Goal: Task Accomplishment & Management: Manage account settings

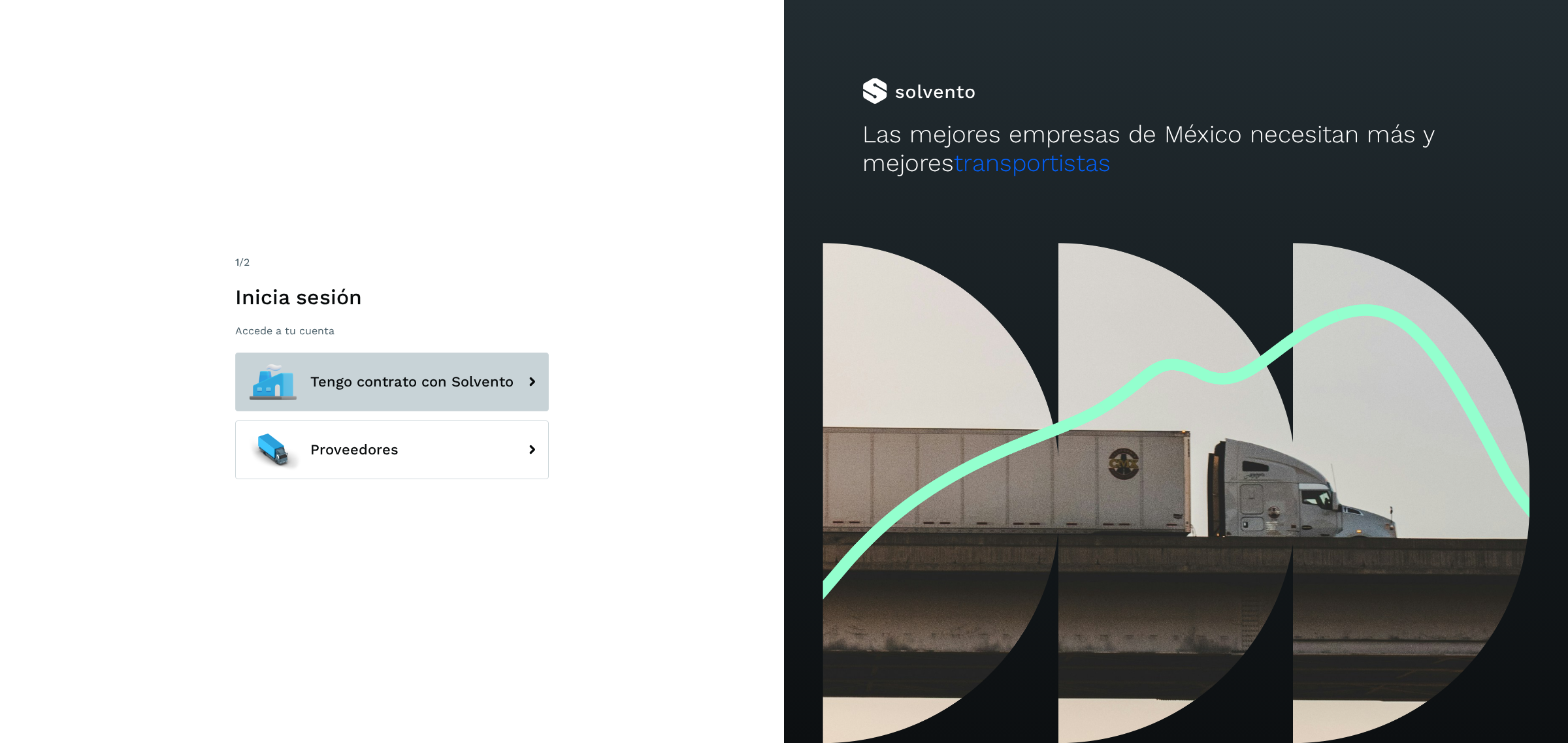
click at [519, 361] on button "Tengo contrato con Solvento" at bounding box center [392, 382] width 314 height 59
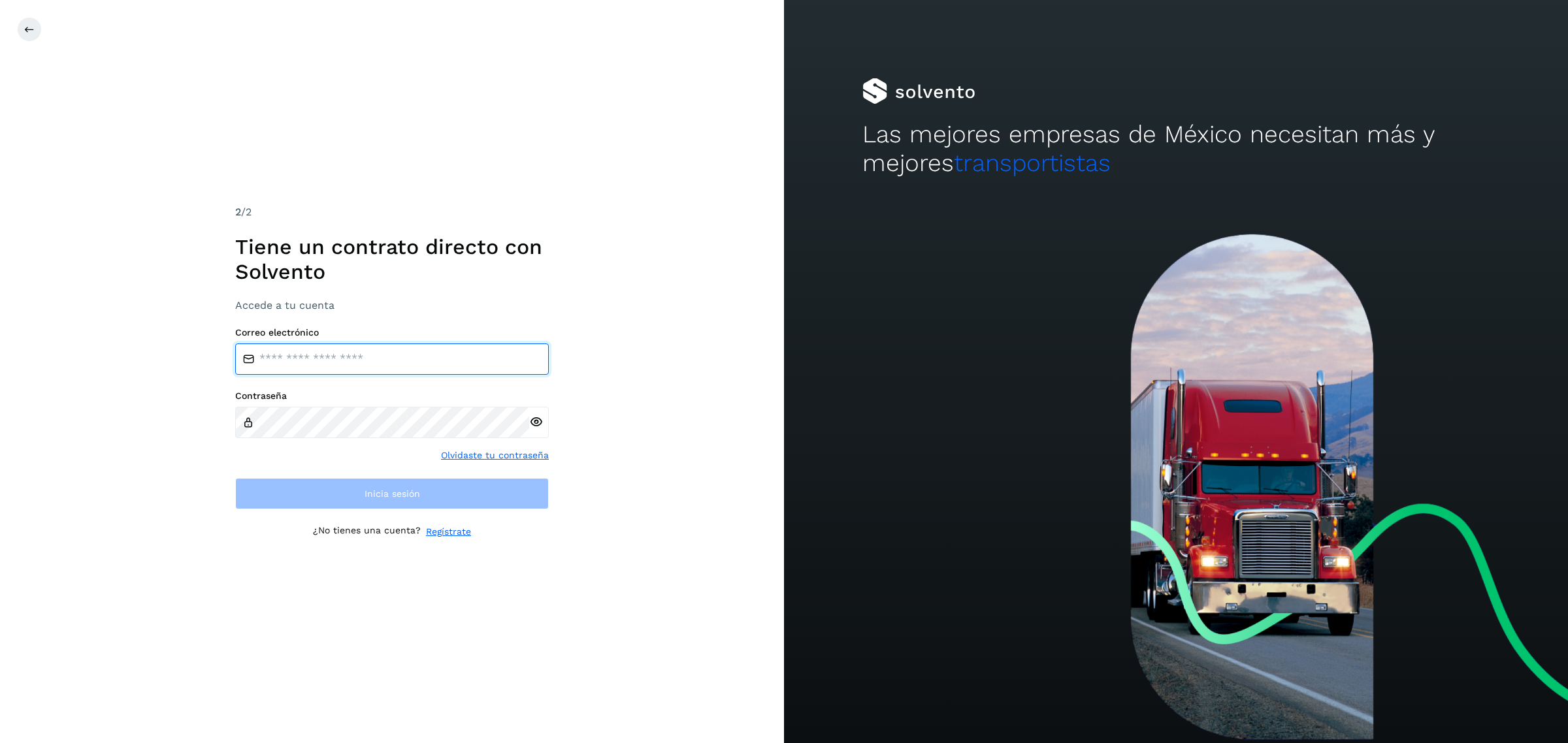
type input "**********"
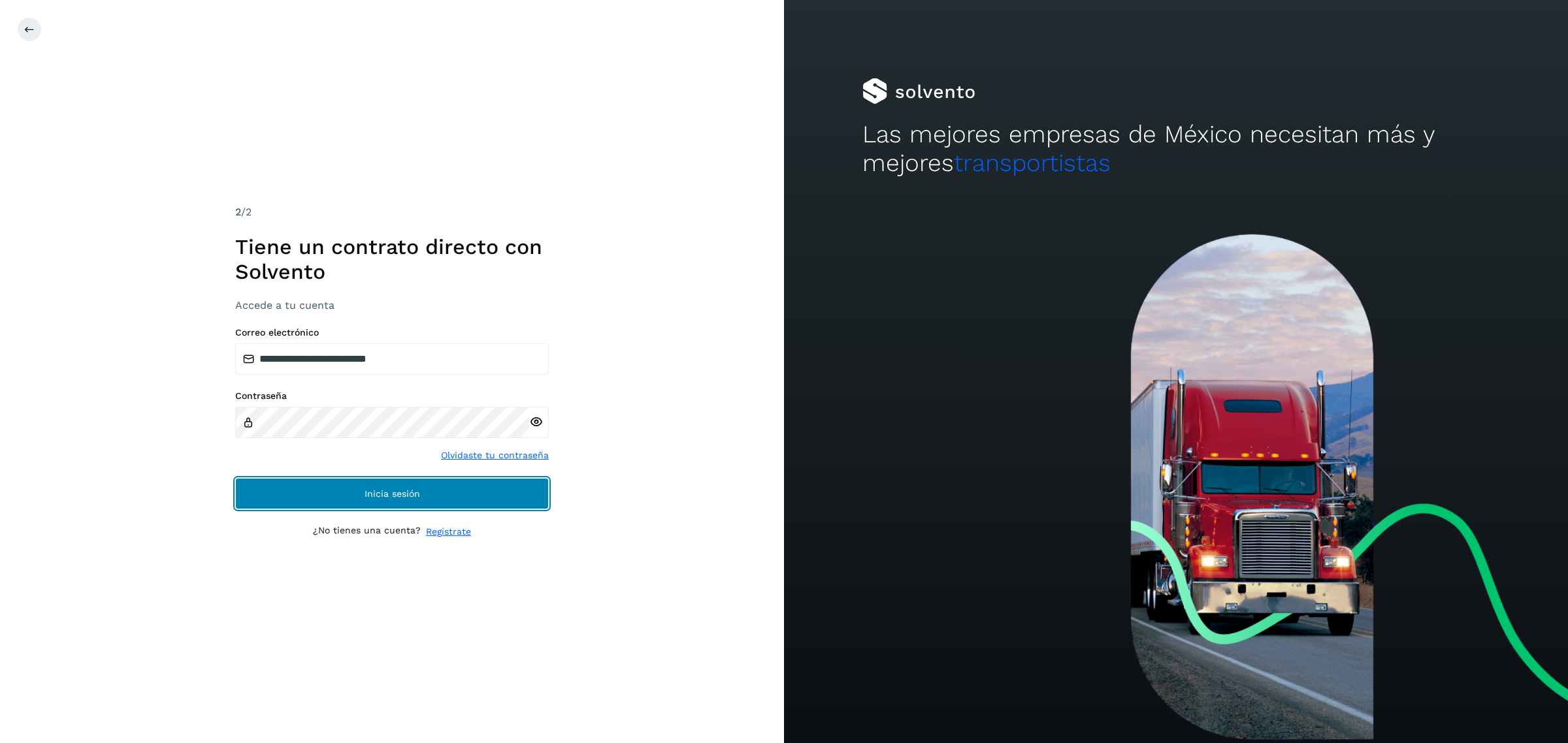
click at [264, 490] on button "Inicia sesión" at bounding box center [392, 493] width 314 height 31
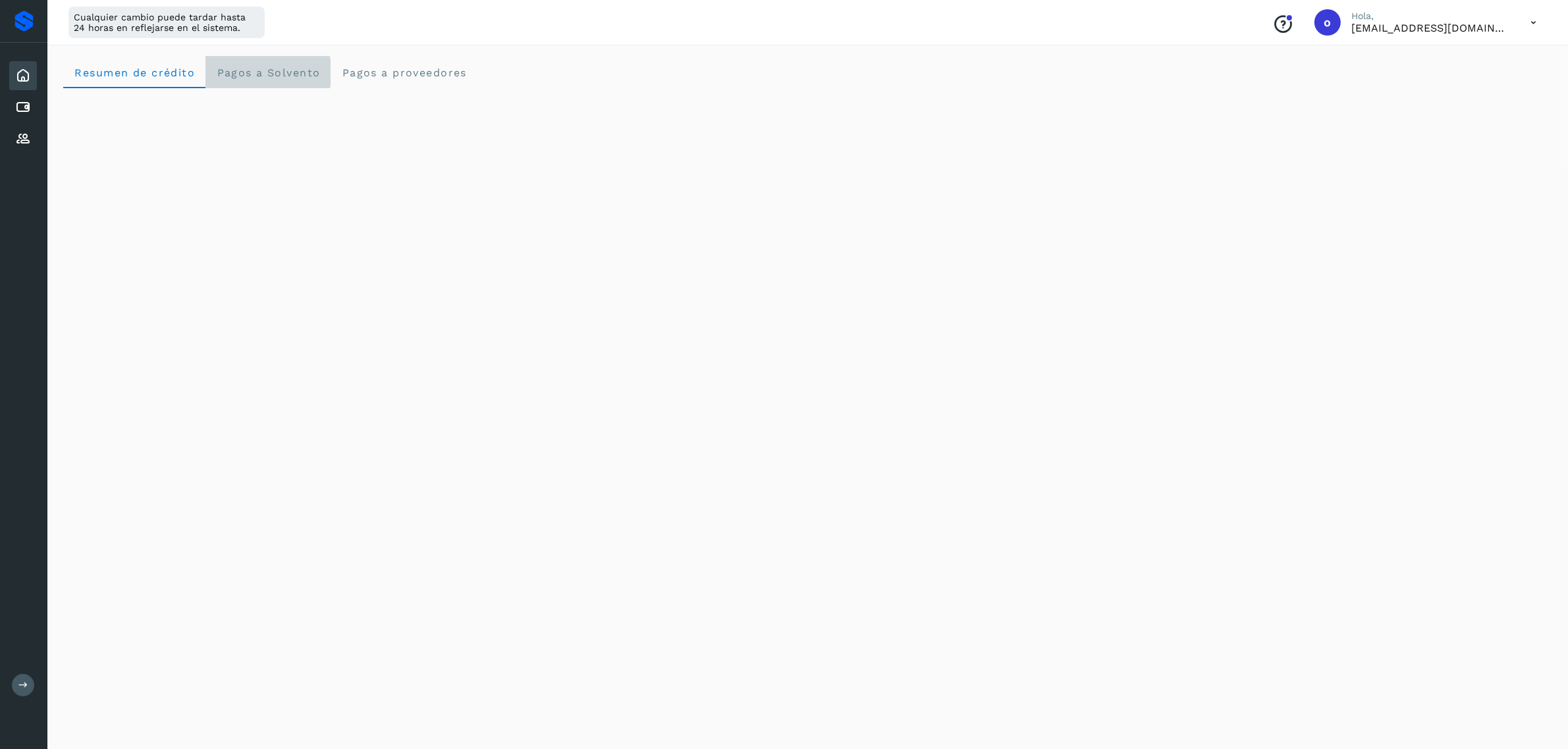
click at [277, 79] on Solvento "Pagos a Solvento" at bounding box center [268, 72] width 125 height 32
